Goal: Task Accomplishment & Management: Use online tool/utility

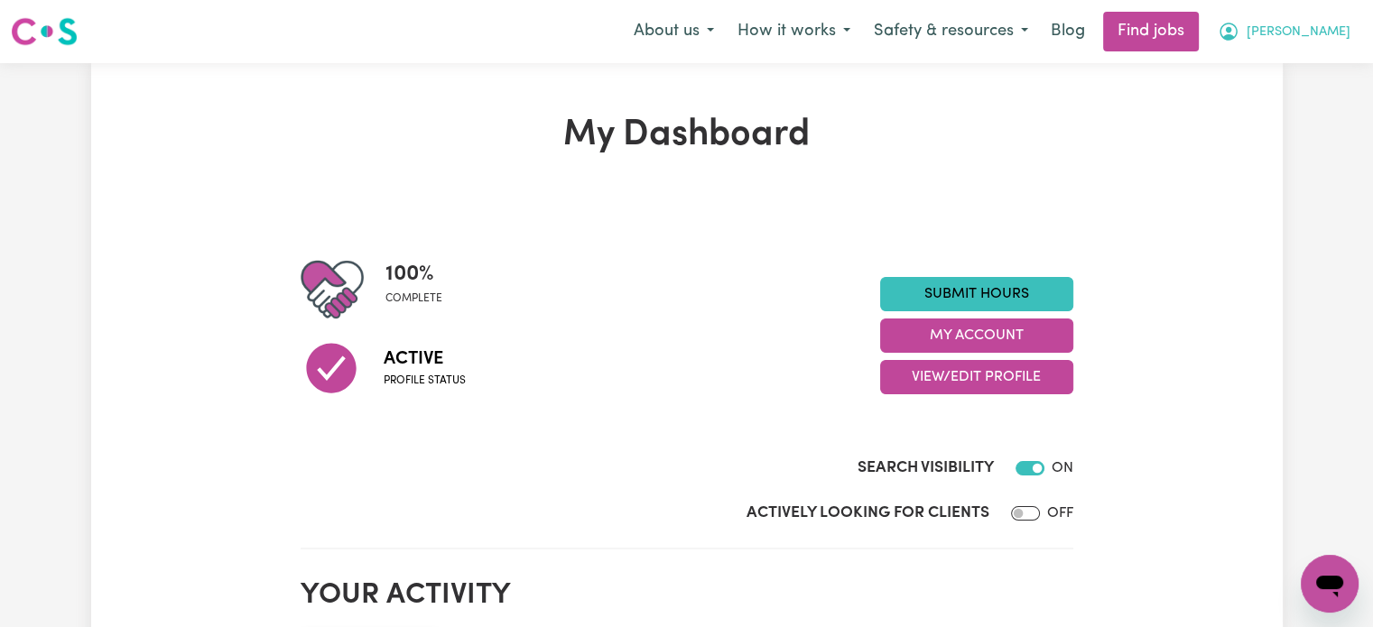
click at [1328, 35] on span "[PERSON_NAME]" at bounding box center [1298, 33] width 104 height 20
click at [1198, 37] on link "Find jobs" at bounding box center [1151, 32] width 96 height 40
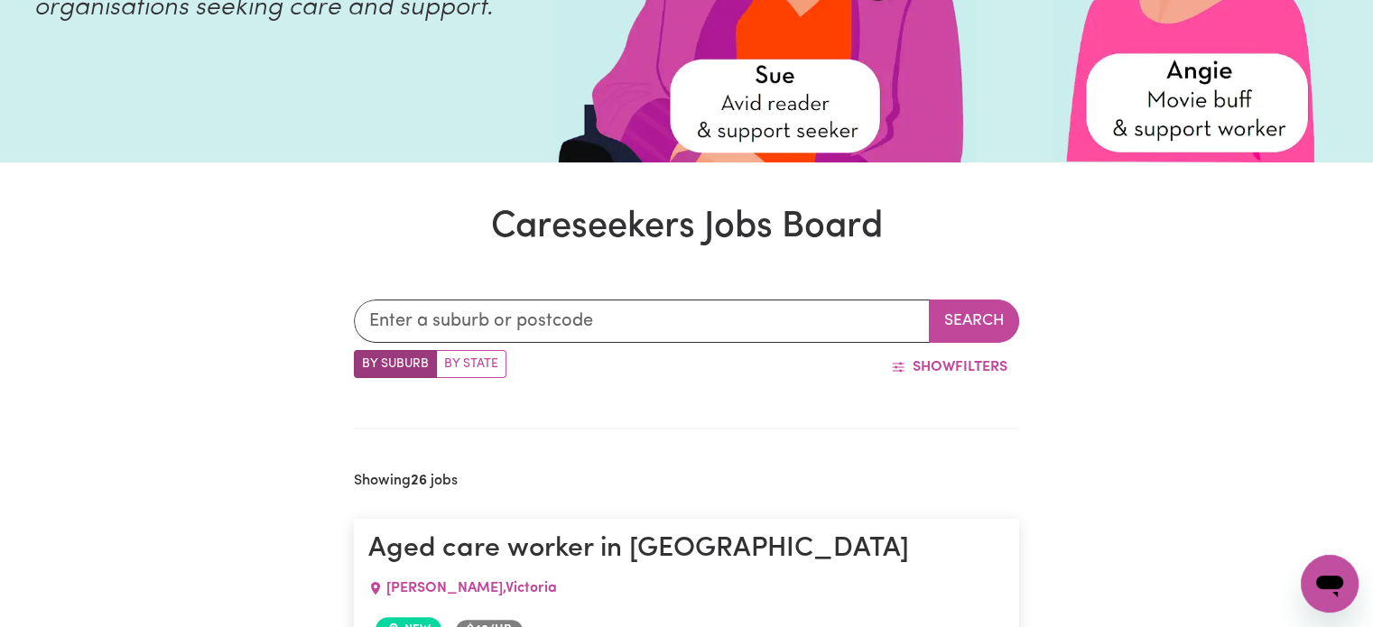
scroll to position [346, 0]
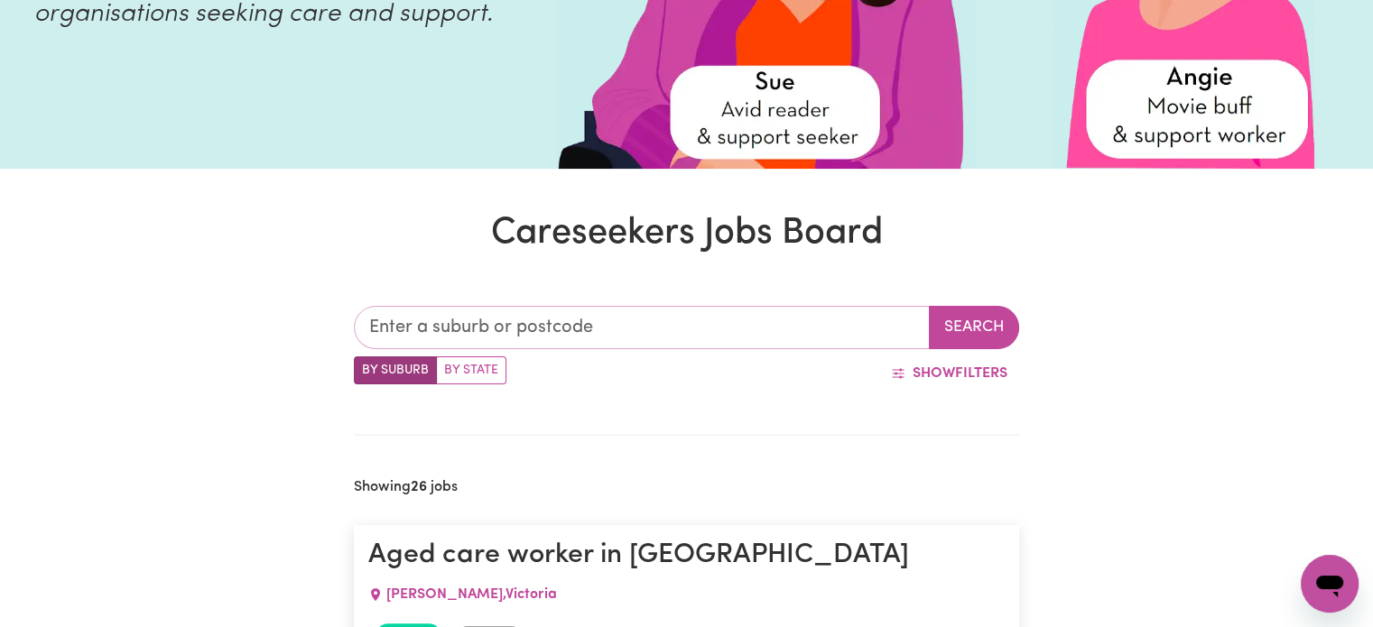
click at [741, 327] on input "text" at bounding box center [642, 327] width 576 height 43
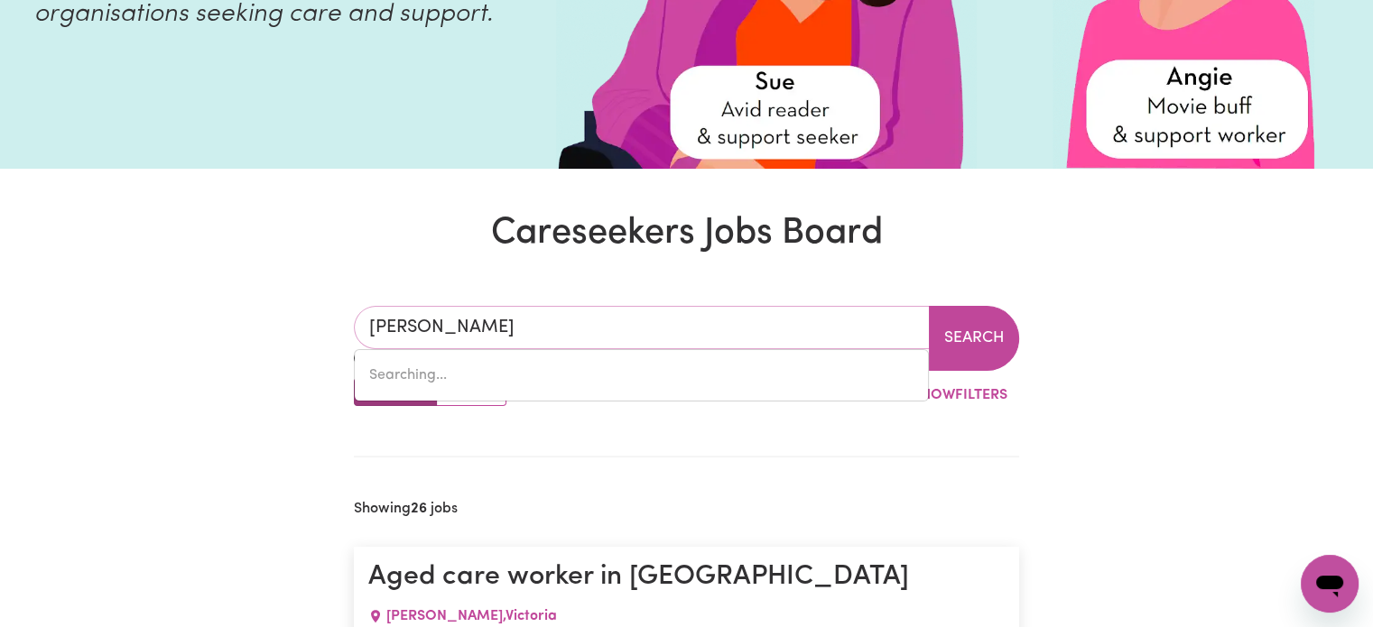
type input "highett"
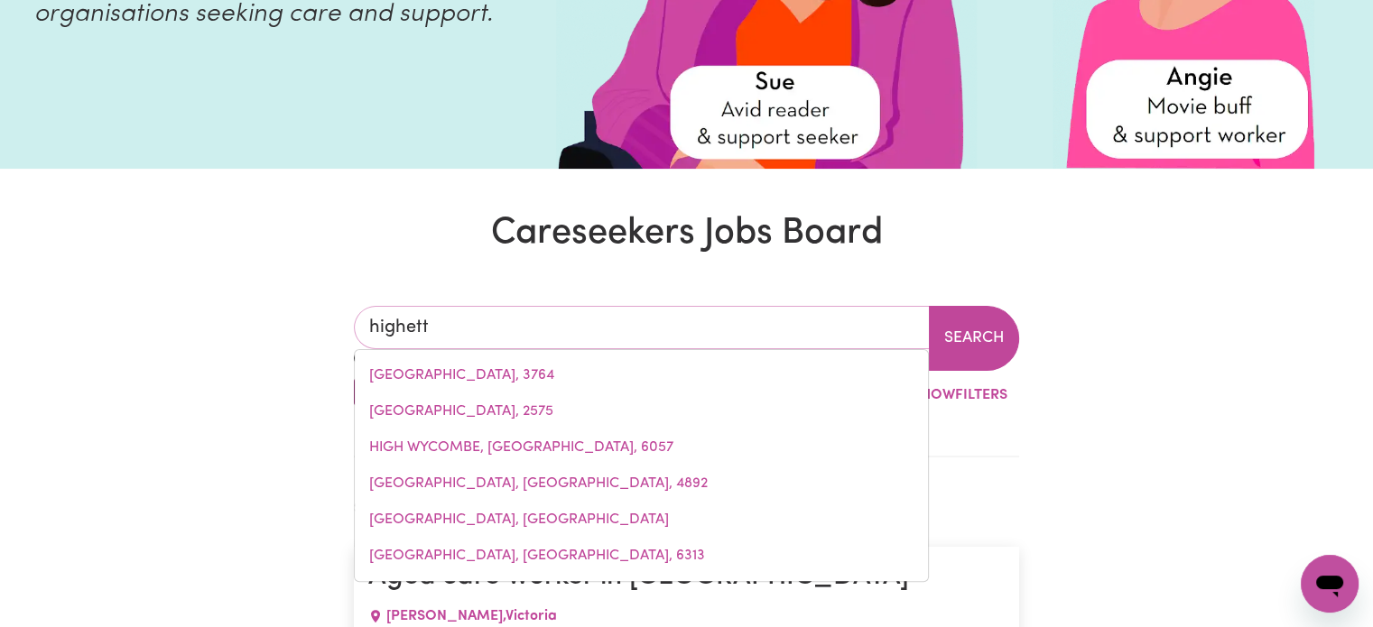
type input "highett, [GEOGRAPHIC_DATA], 3190"
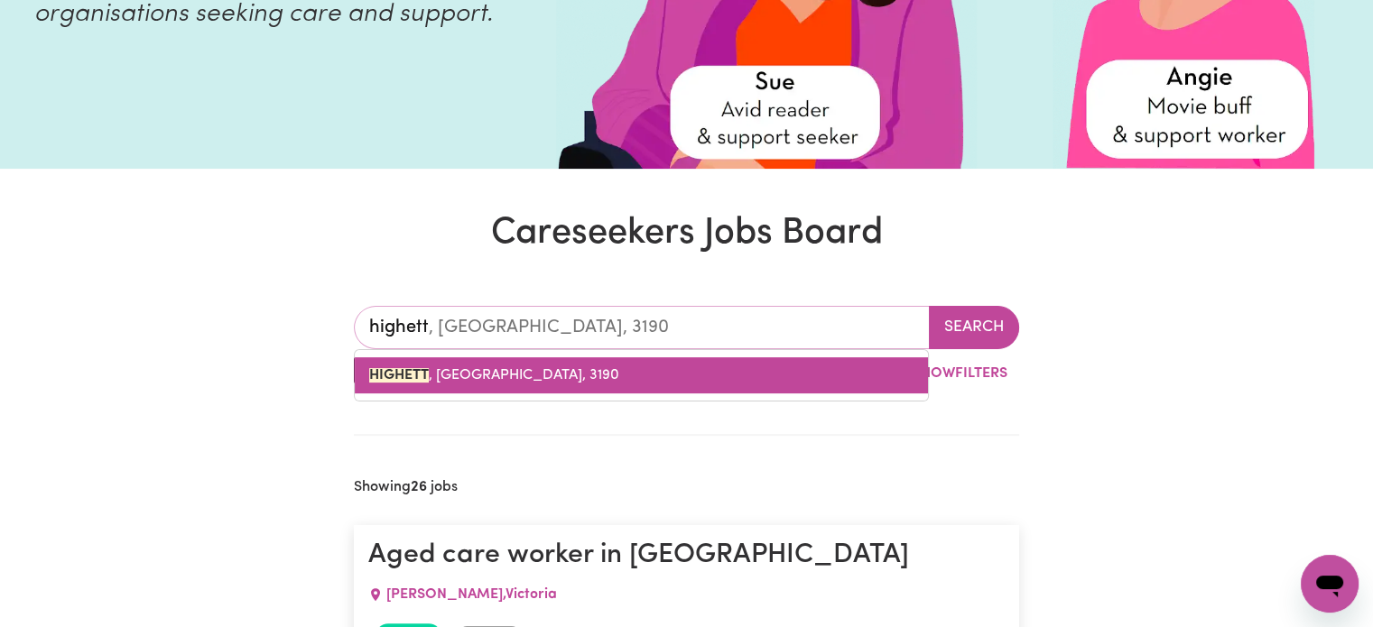
click at [500, 360] on link "HIGHETT , [GEOGRAPHIC_DATA], 3190" at bounding box center [641, 375] width 573 height 36
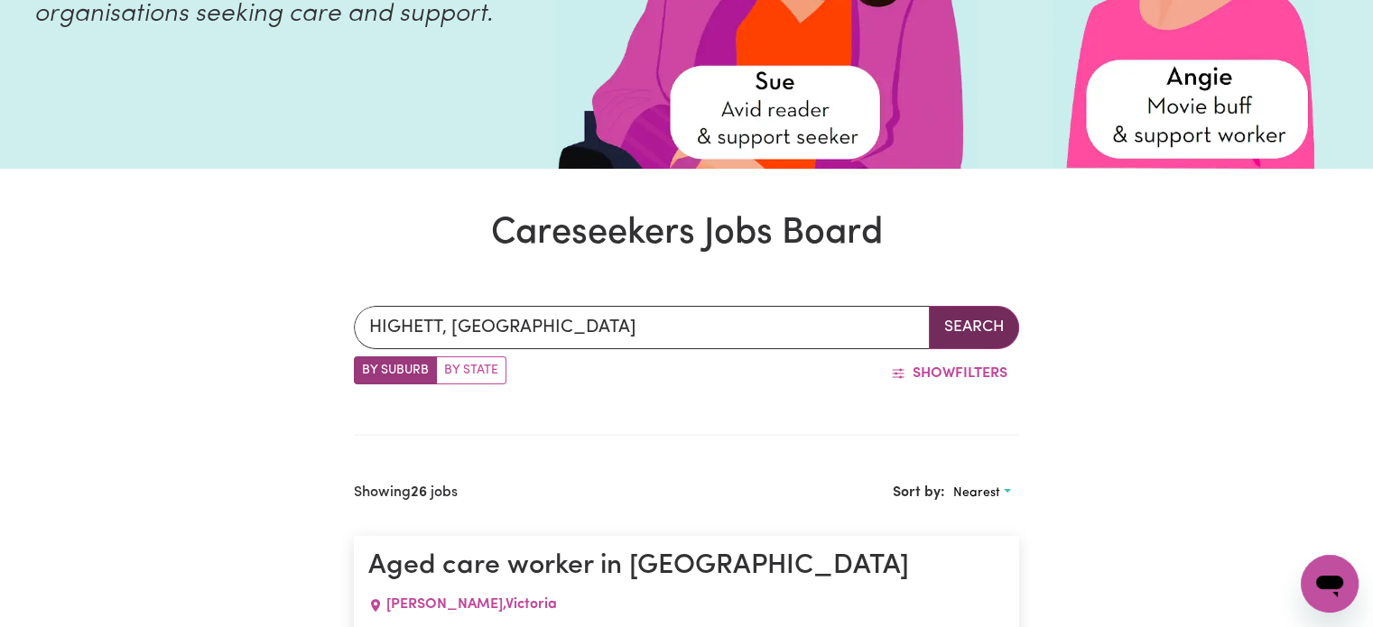
click at [938, 320] on button "Search" at bounding box center [974, 327] width 90 height 43
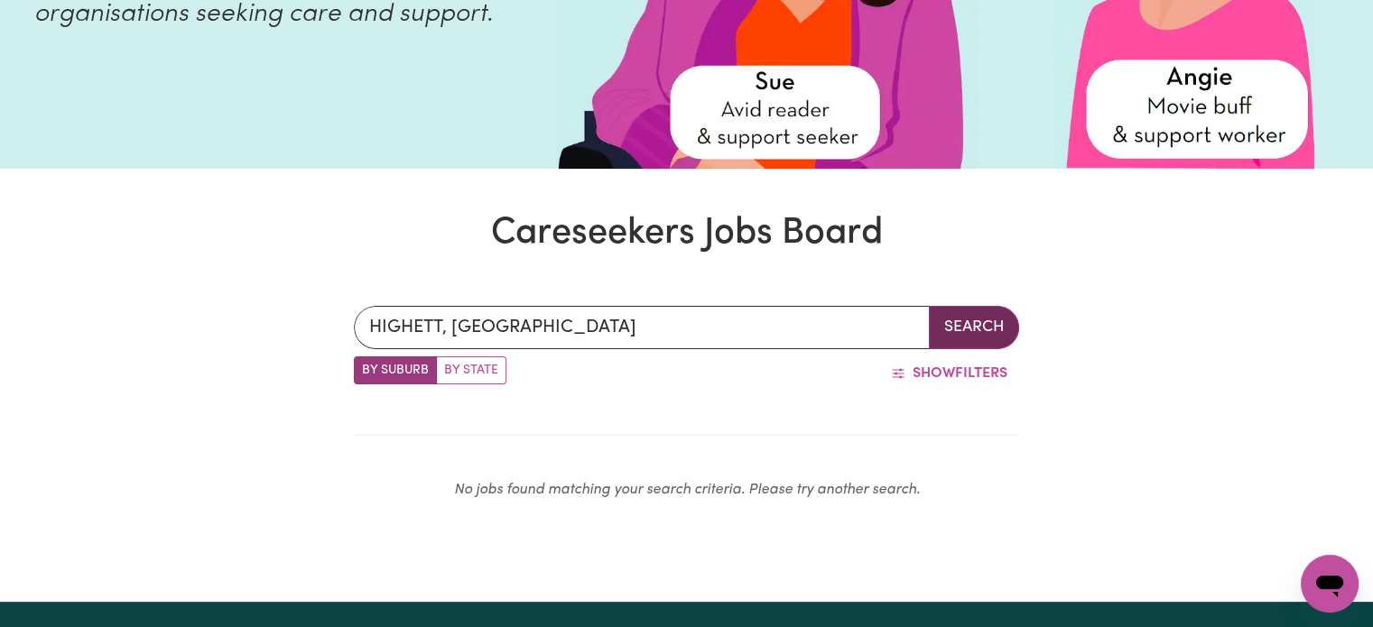
click at [938, 320] on button "Search" at bounding box center [974, 327] width 90 height 43
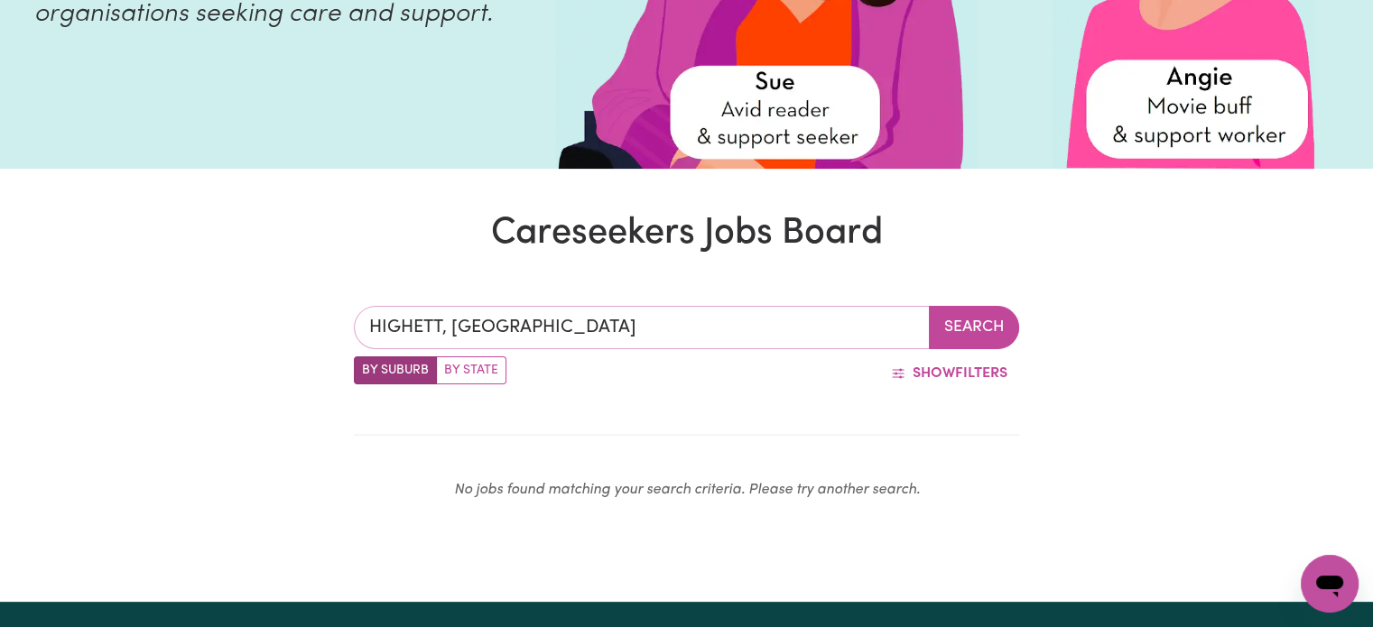
type input "HIGHETT, [GEOGRAPHIC_DATA], 3190"
click at [639, 324] on input "HIGHETT, [GEOGRAPHIC_DATA]" at bounding box center [642, 327] width 576 height 43
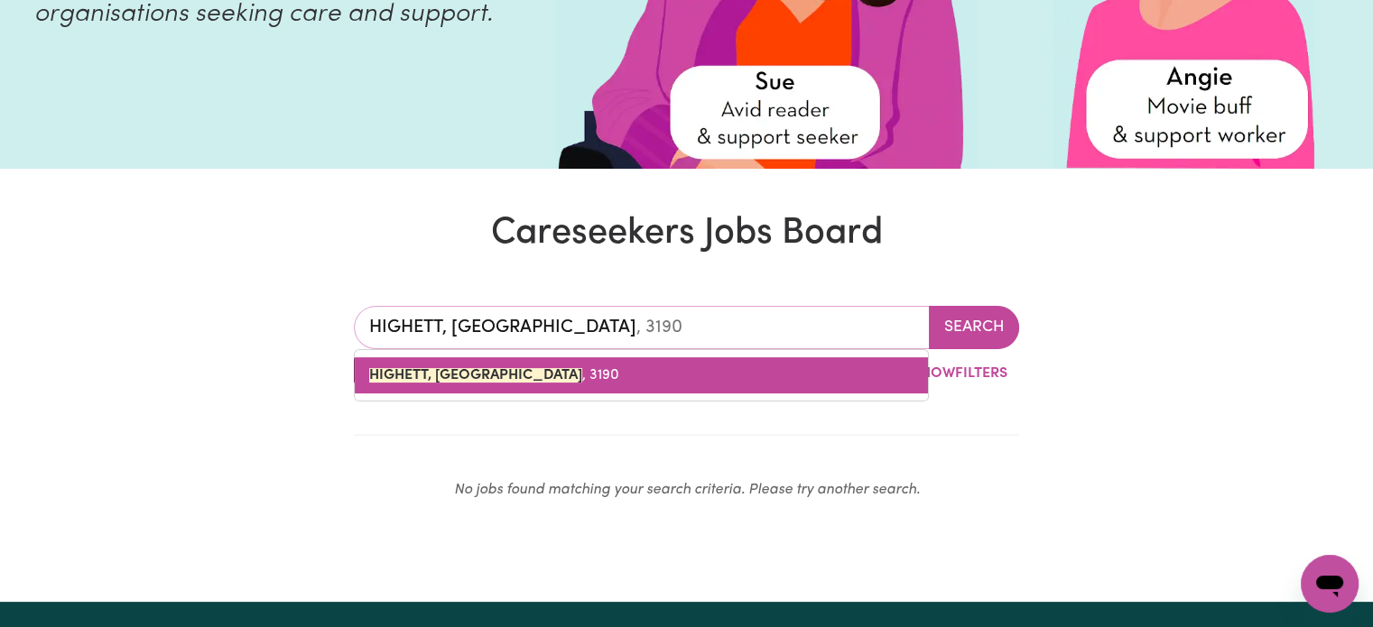
click at [424, 377] on mark "HIGHETT, [GEOGRAPHIC_DATA]" at bounding box center [475, 375] width 213 height 14
type input "HIGHETT, [GEOGRAPHIC_DATA], 3190"
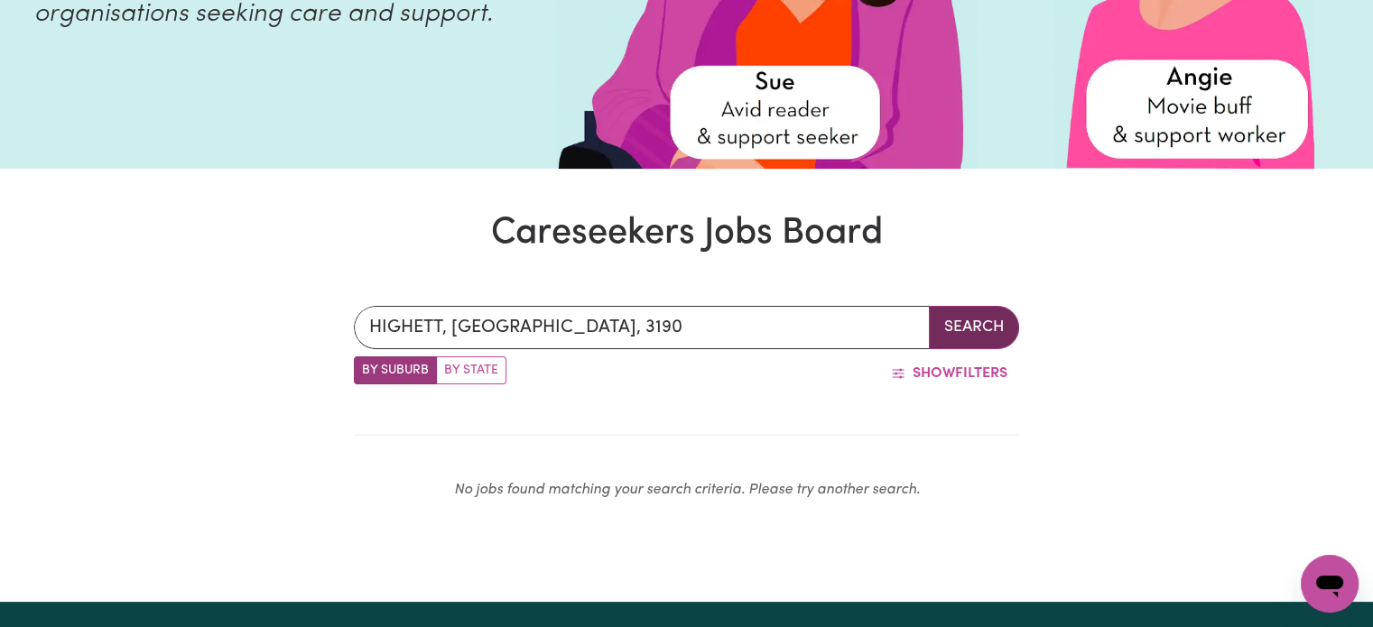
click at [964, 322] on button "Search" at bounding box center [974, 327] width 90 height 43
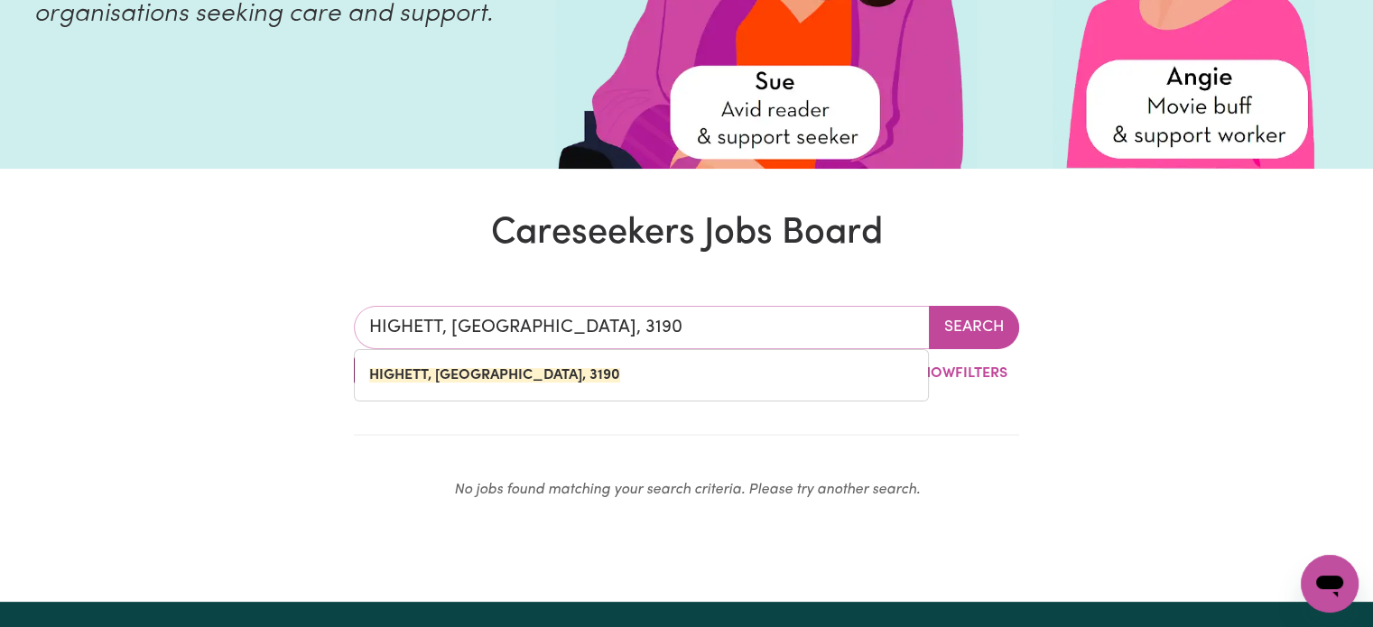
click at [536, 334] on input "HIGHETT, [GEOGRAPHIC_DATA], 3190" at bounding box center [642, 327] width 576 height 43
click at [585, 340] on input "HIGHETT, [GEOGRAPHIC_DATA], 3190" at bounding box center [642, 327] width 576 height 43
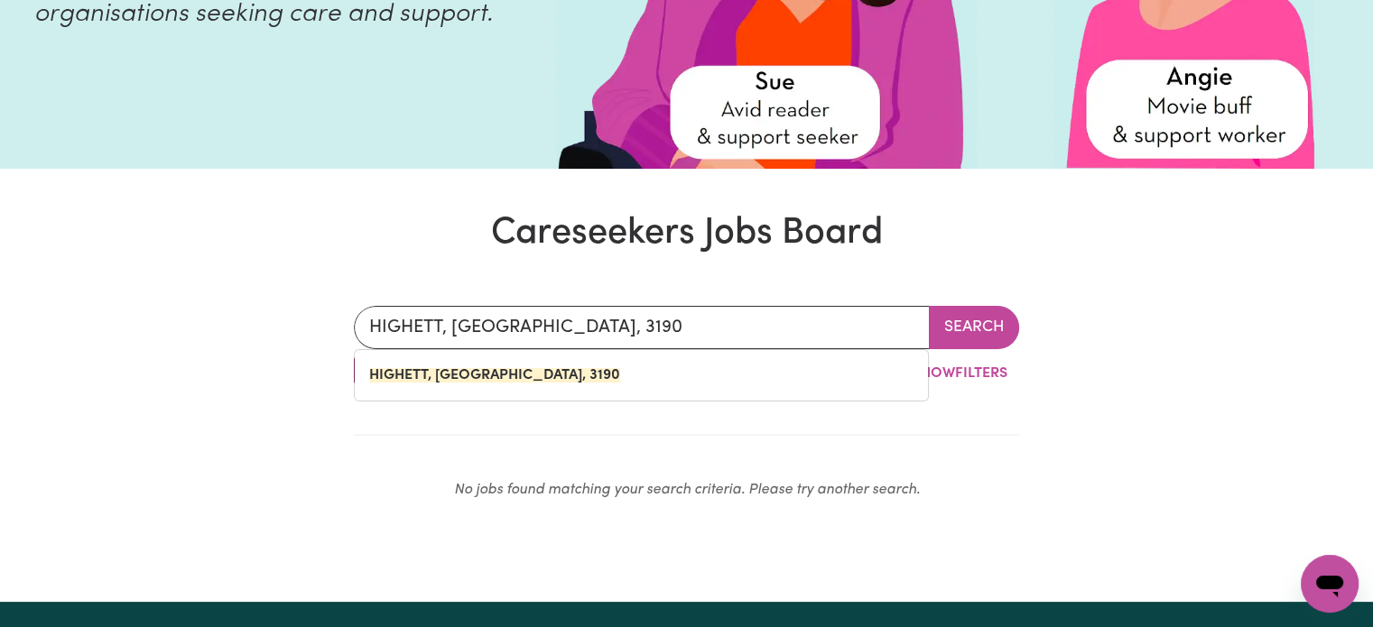
click at [678, 290] on div "HIGHETT, [GEOGRAPHIC_DATA], 3190 Search By Suburb By State Show Filters No jobs…" at bounding box center [686, 411] width 687 height 296
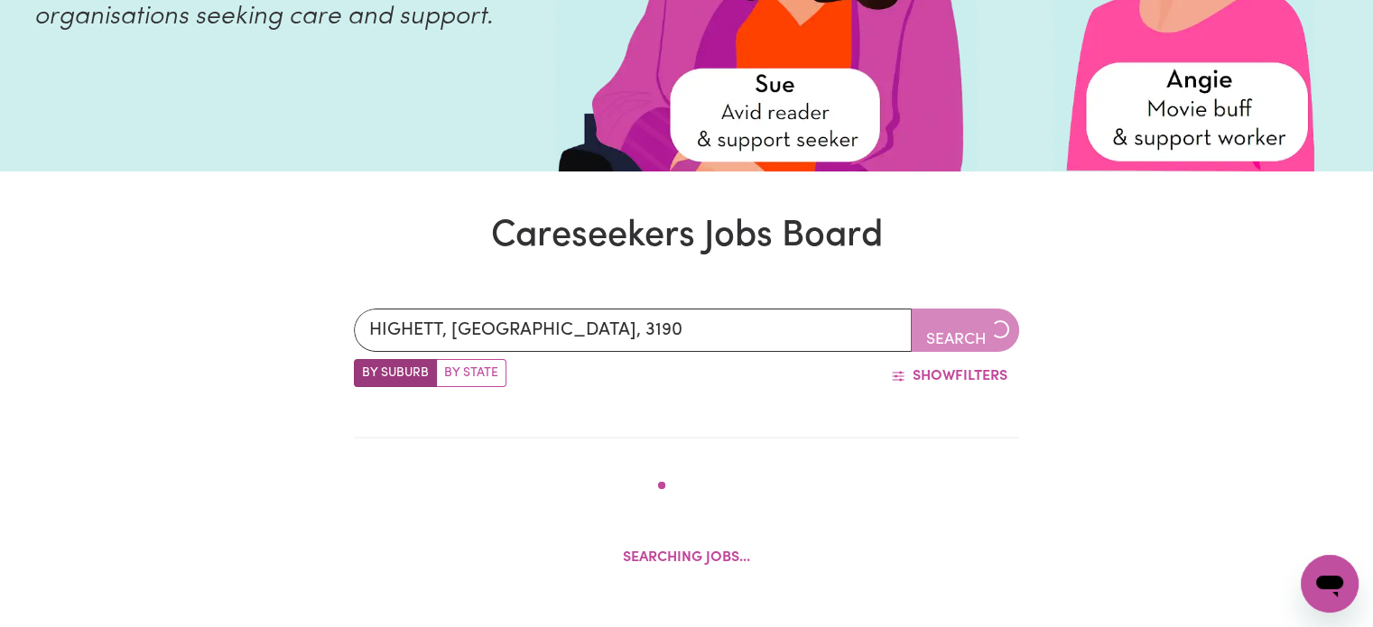
scroll to position [346, 0]
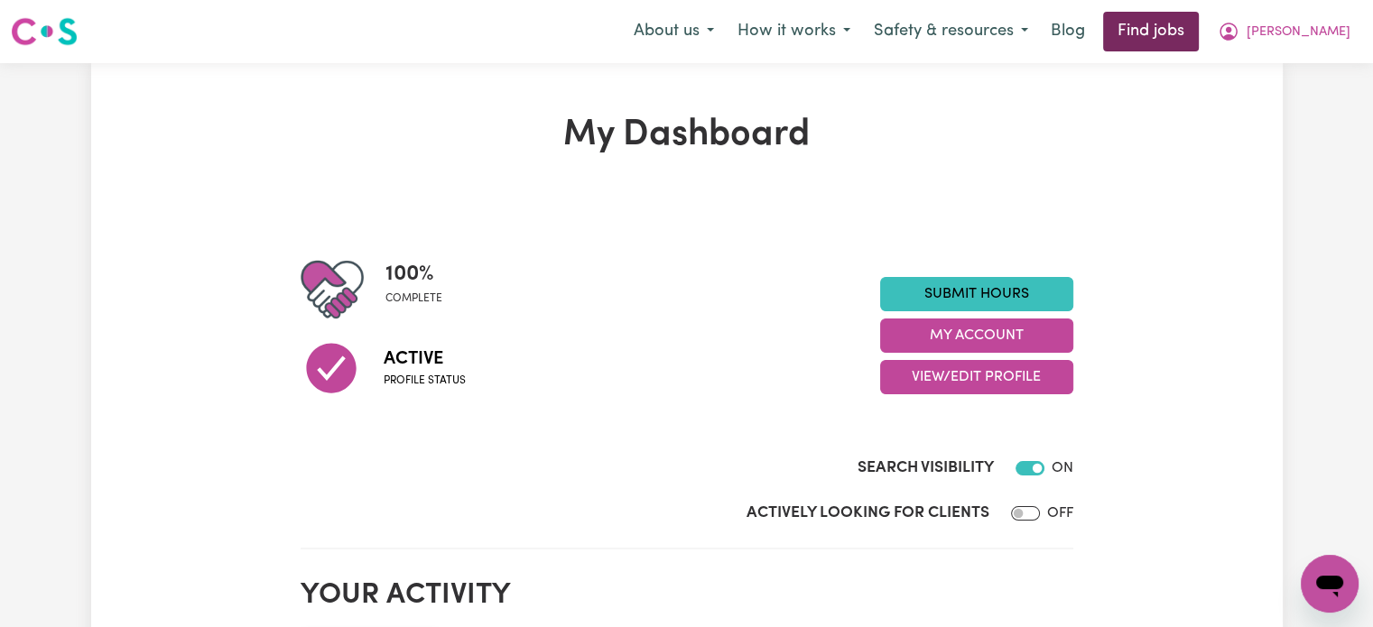
click at [1198, 38] on link "Find jobs" at bounding box center [1151, 32] width 96 height 40
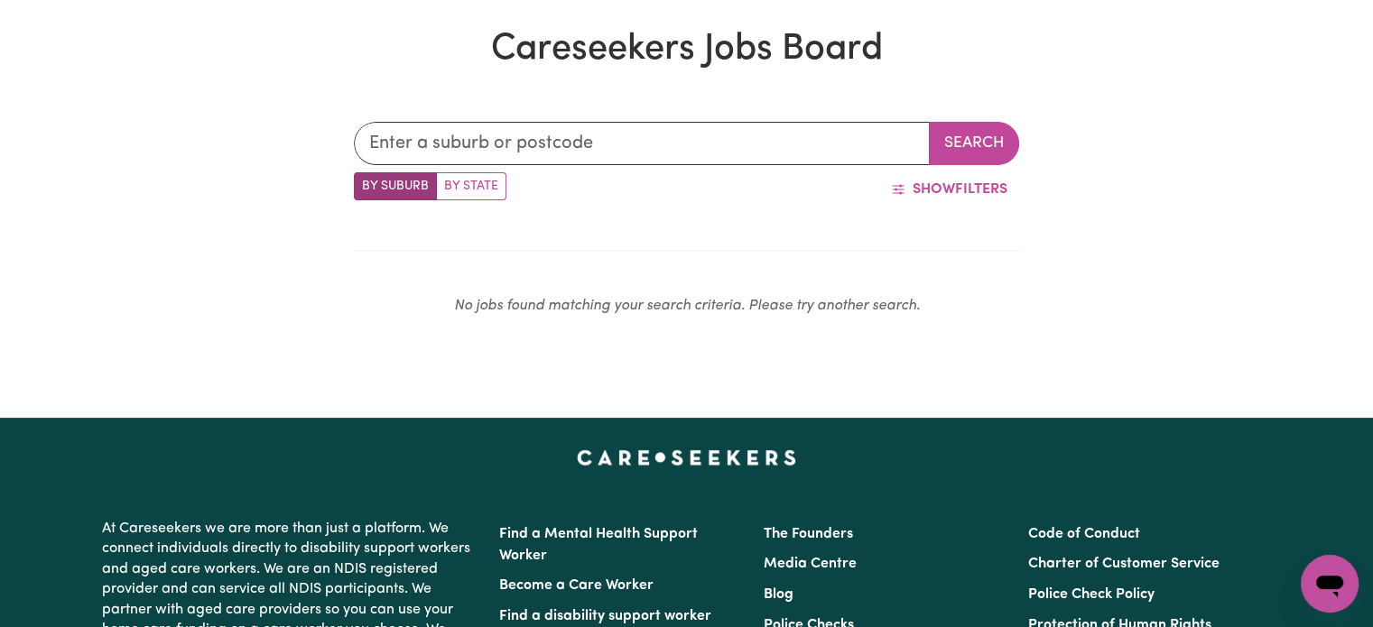
scroll to position [522, 0]
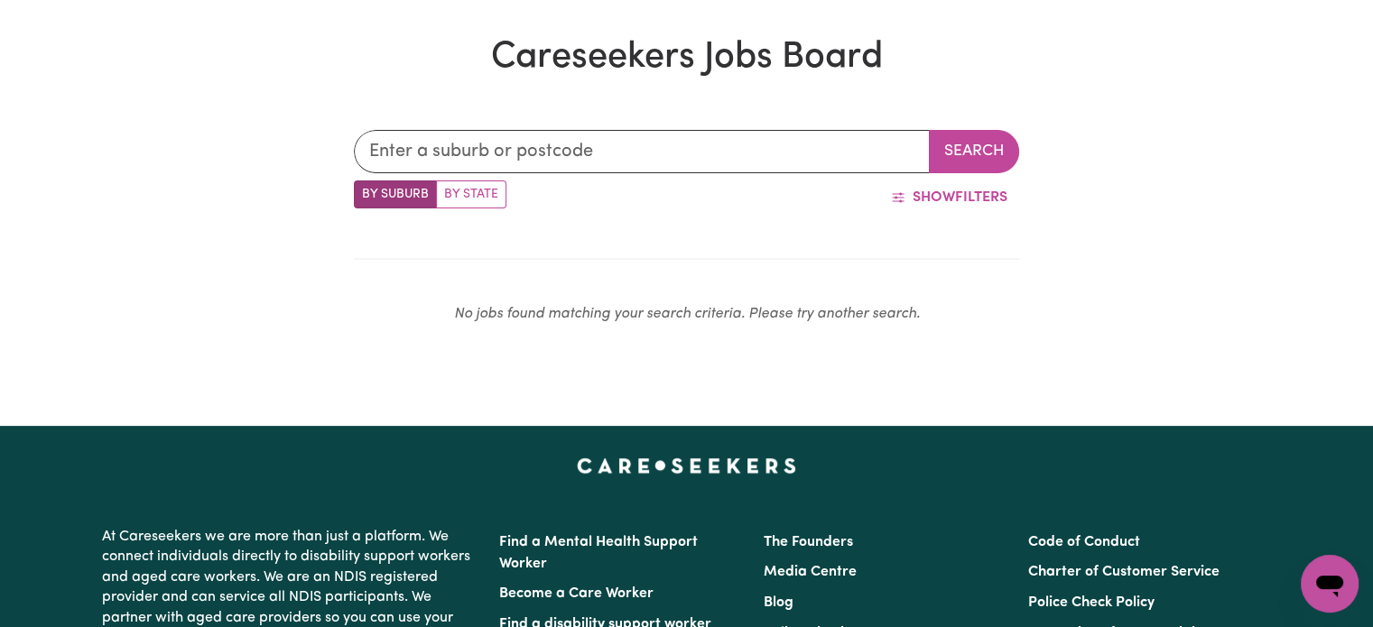
click at [457, 193] on label "By State" at bounding box center [471, 194] width 70 height 28
click at [365, 192] on input "By State" at bounding box center [360, 186] width 12 height 12
radio input "true"
click at [459, 168] on input "text" at bounding box center [642, 151] width 576 height 43
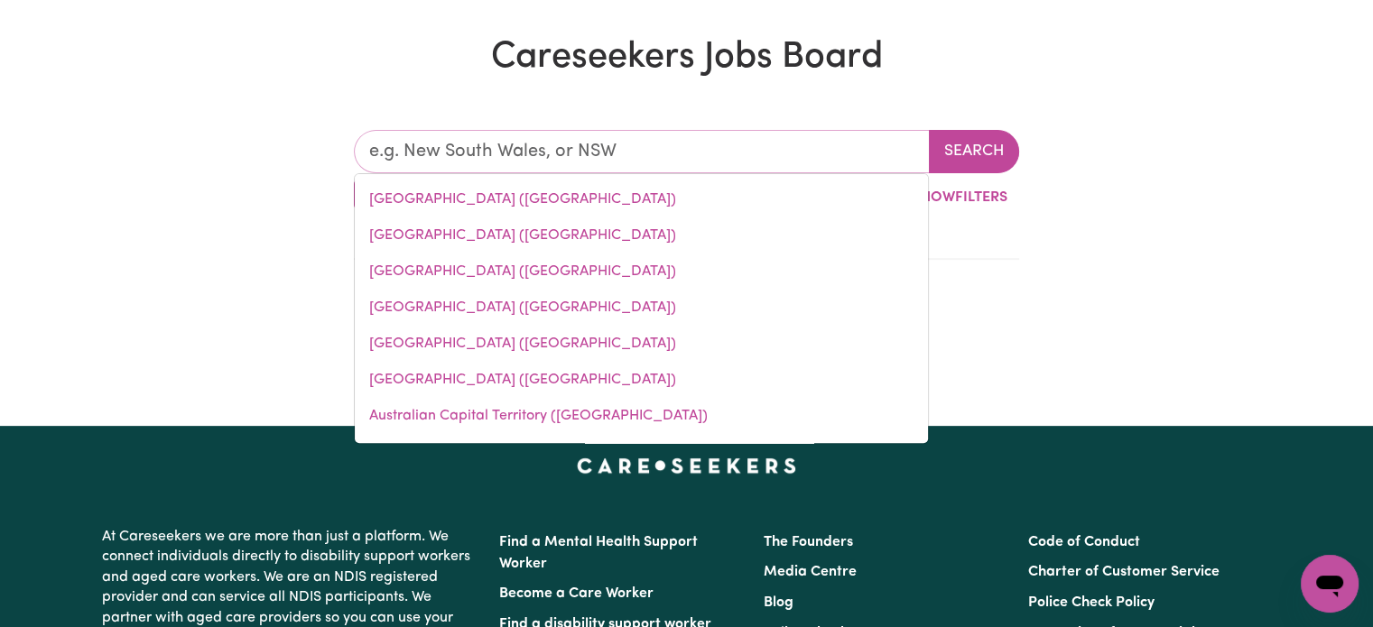
click at [459, 168] on input "text" at bounding box center [642, 151] width 576 height 43
click at [307, 177] on div "[GEOGRAPHIC_DATA] ([GEOGRAPHIC_DATA]) [GEOGRAPHIC_DATA] ([GEOGRAPHIC_DATA]) [GE…" at bounding box center [686, 235] width 1373 height 296
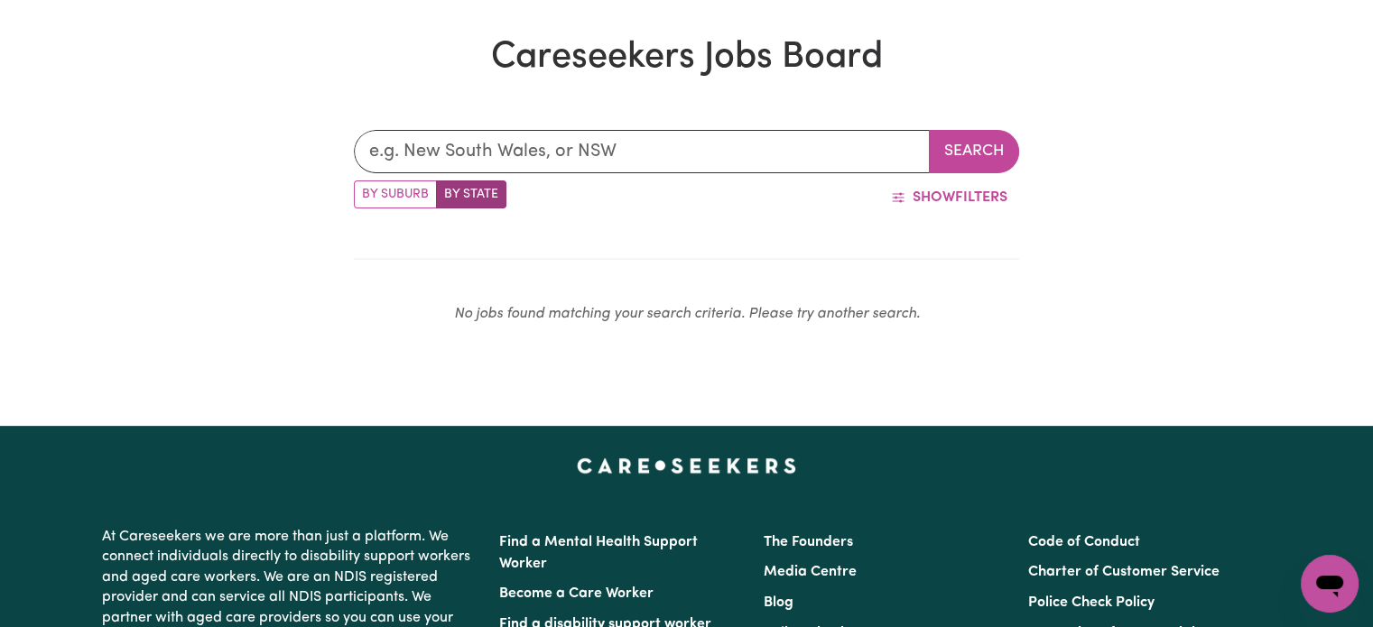
click at [375, 205] on label "By Suburb" at bounding box center [395, 194] width 83 height 28
click at [365, 192] on input "By Suburb" at bounding box center [360, 186] width 12 height 12
radio input "true"
click at [397, 147] on input "text" at bounding box center [642, 151] width 576 height 43
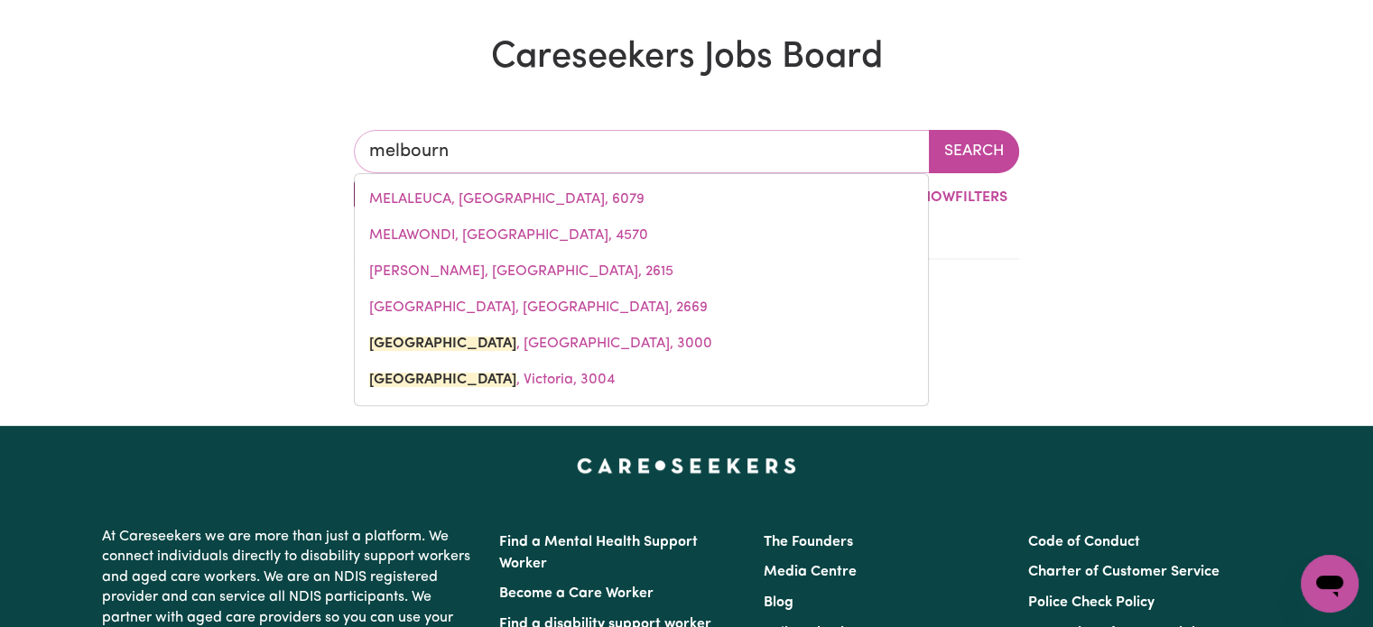
type input "[GEOGRAPHIC_DATA]"
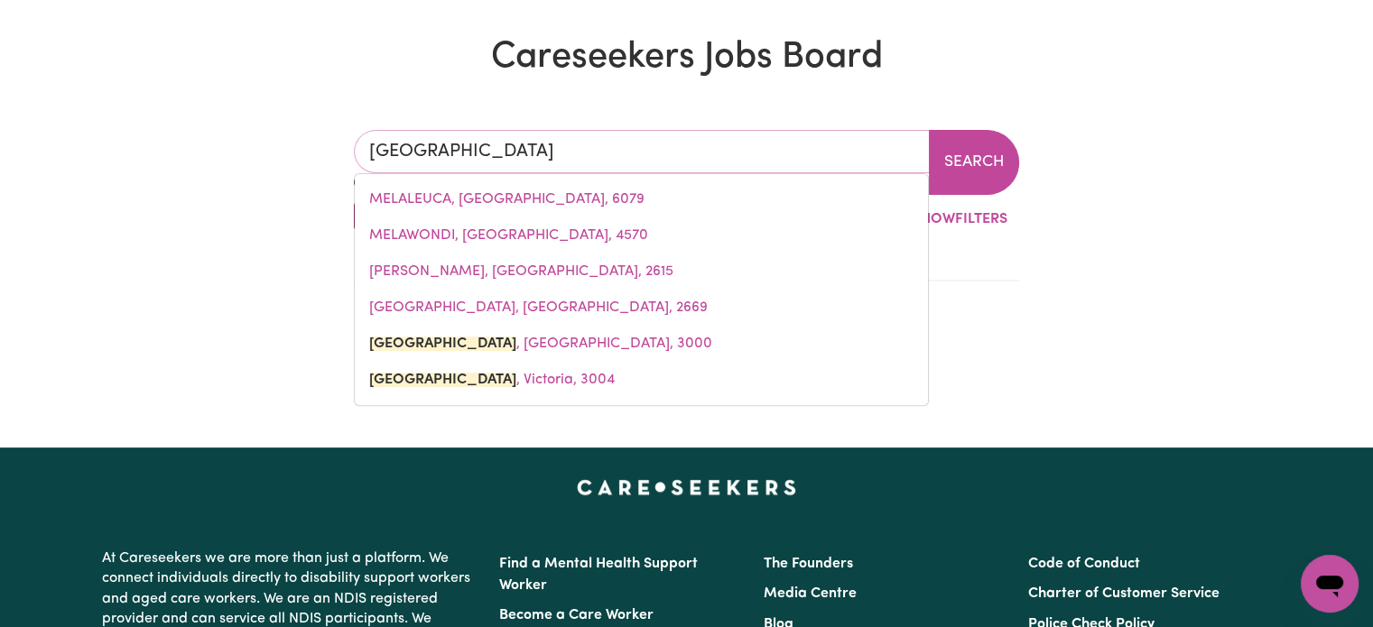
type input "[GEOGRAPHIC_DATA], [GEOGRAPHIC_DATA], 3000"
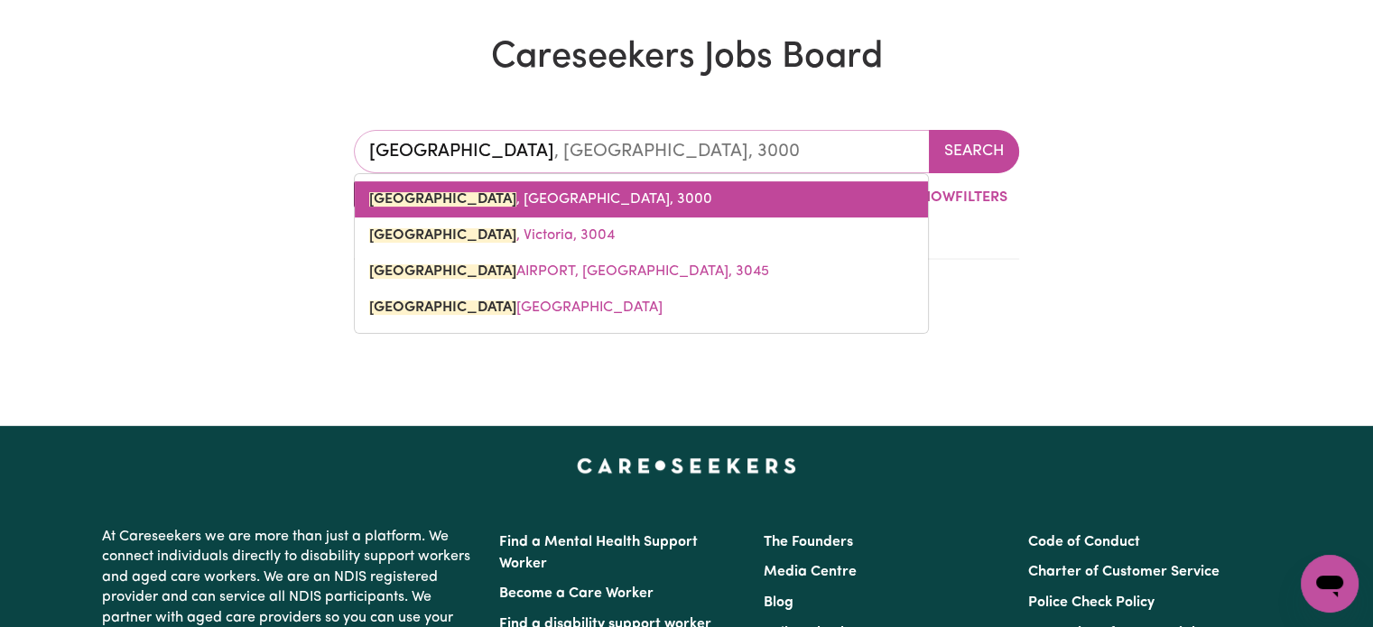
click at [409, 200] on mark "[GEOGRAPHIC_DATA]" at bounding box center [442, 199] width 147 height 14
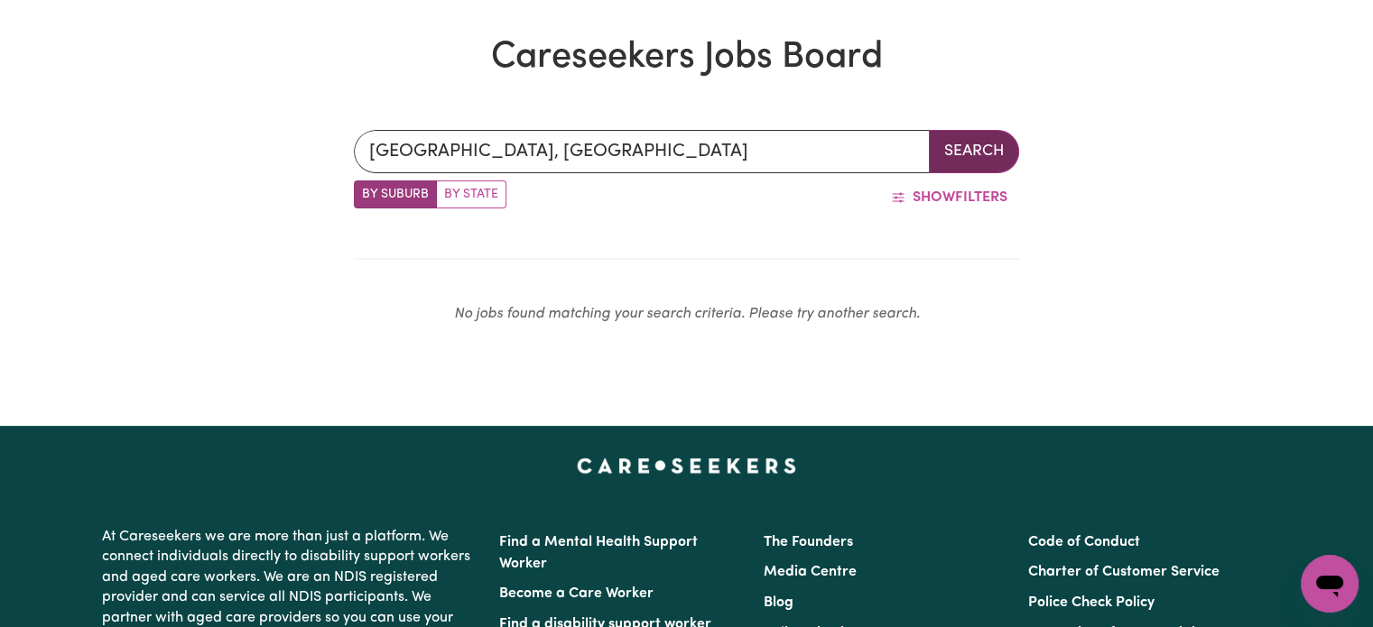
click at [971, 156] on button "Search" at bounding box center [974, 151] width 90 height 43
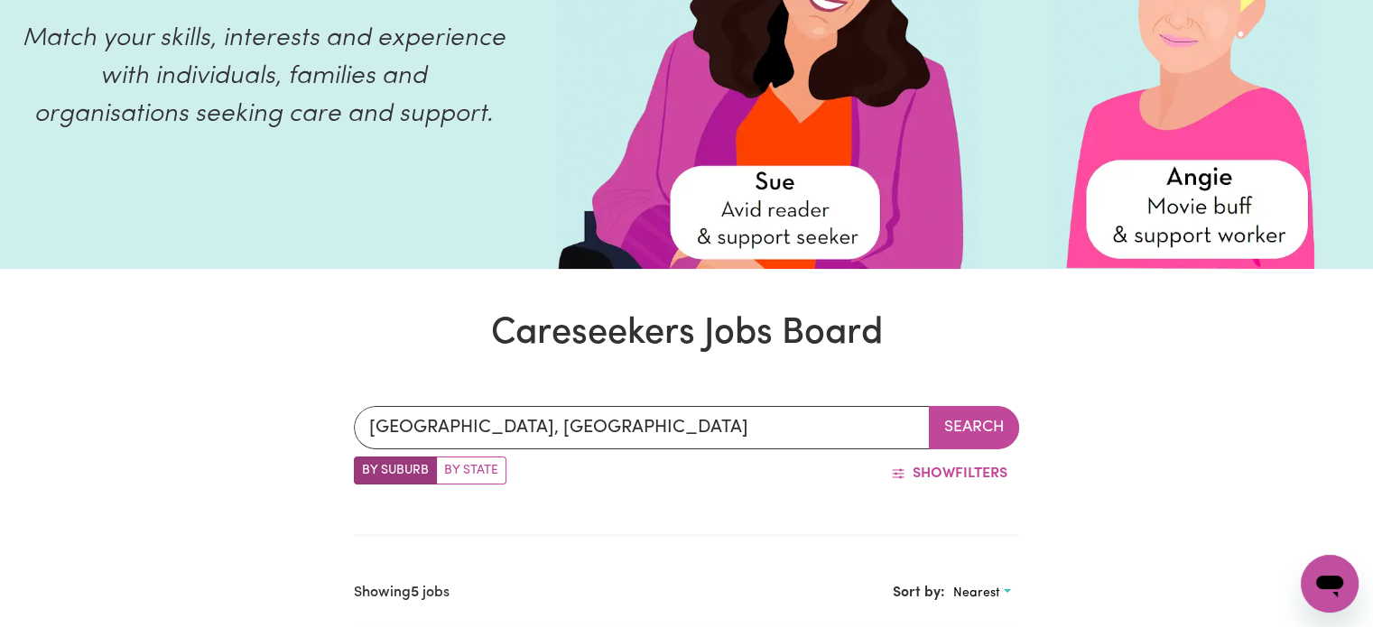
scroll to position [229, 0]
